Goal: Transaction & Acquisition: Subscribe to service/newsletter

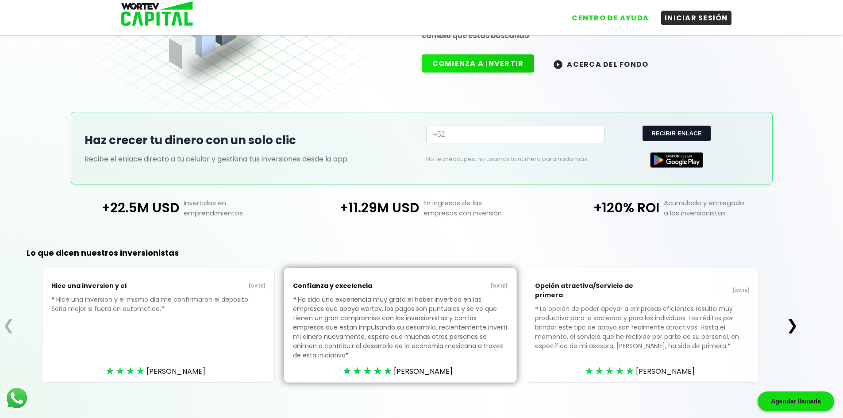
scroll to position [118, 0]
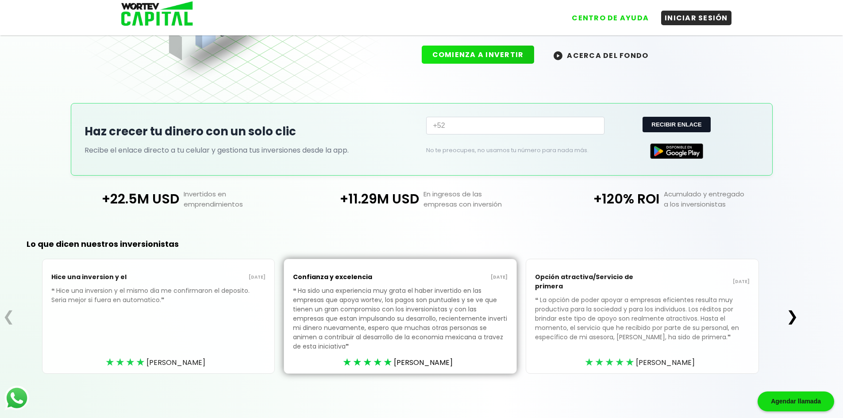
click at [796, 320] on button "❯" at bounding box center [792, 317] width 17 height 18
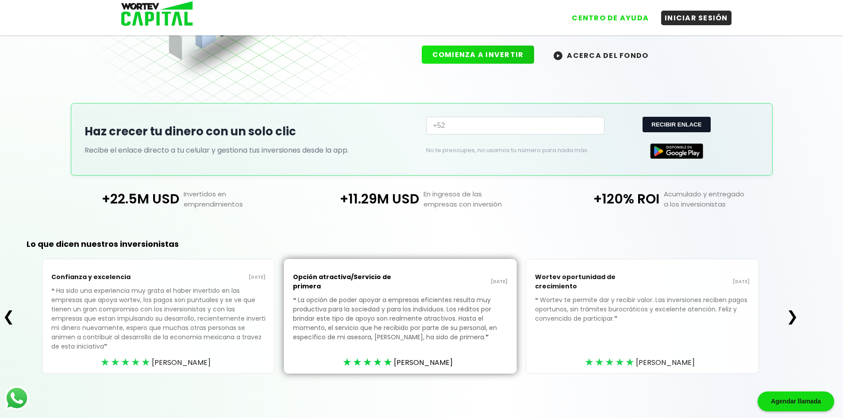
click at [796, 320] on button "❯" at bounding box center [792, 317] width 17 height 18
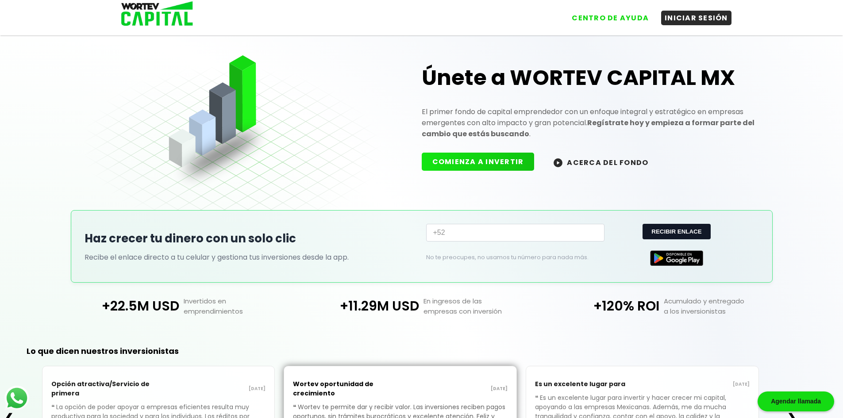
scroll to position [0, 0]
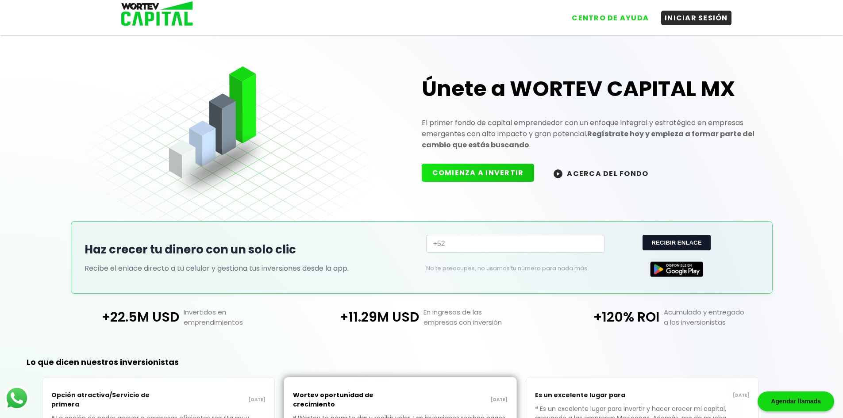
click at [559, 177] on img at bounding box center [558, 174] width 9 height 9
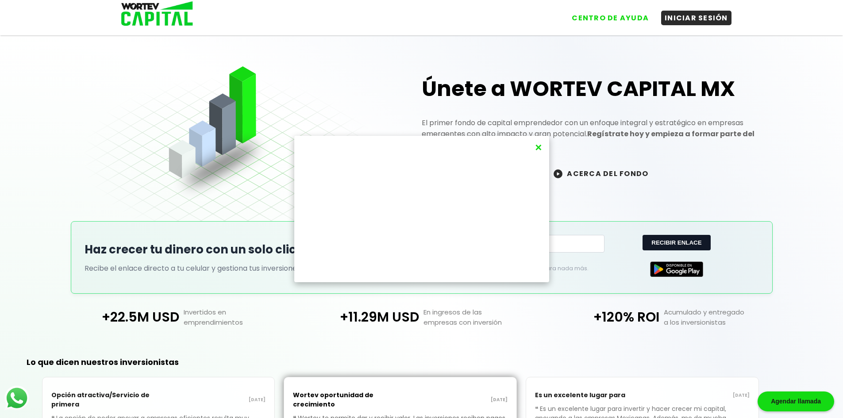
click at [540, 148] on button "×" at bounding box center [539, 147] width 12 height 15
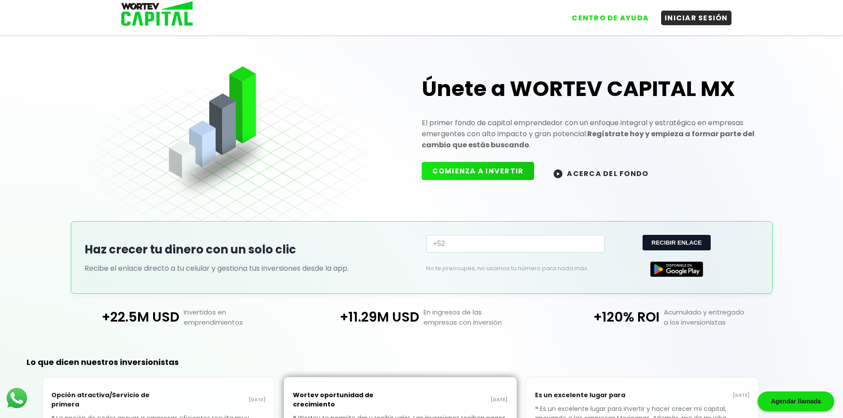
click at [469, 174] on button "COMIENZA A INVERTIR" at bounding box center [478, 171] width 113 height 18
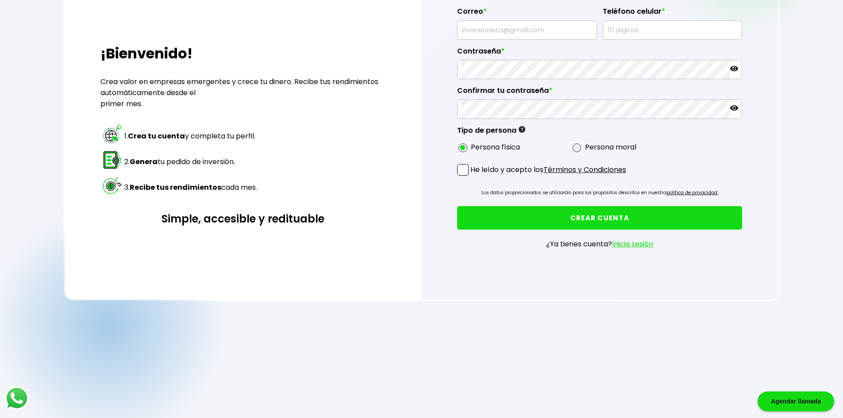
scroll to position [133, 0]
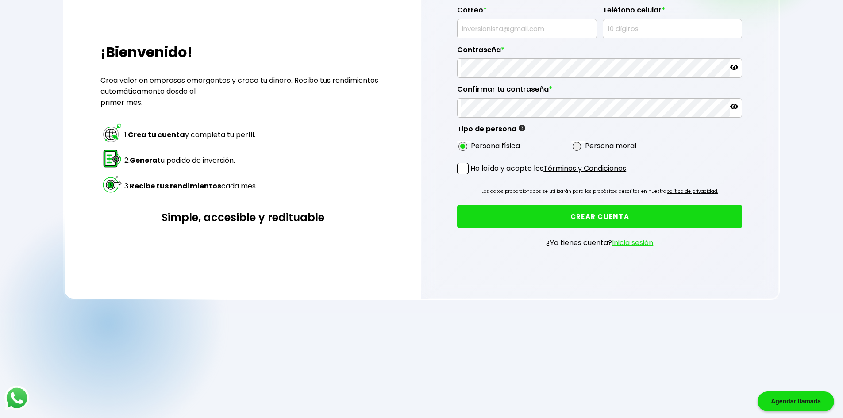
click at [565, 170] on link "Términos y Condiciones" at bounding box center [585, 168] width 83 height 10
